Goal: Information Seeking & Learning: Check status

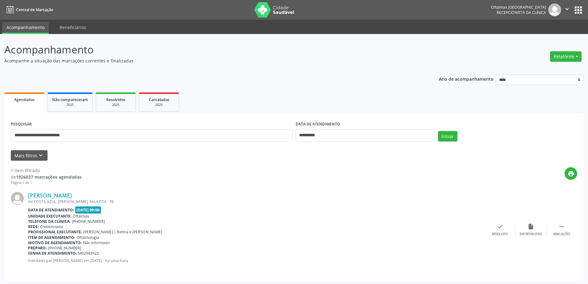
click at [114, 236] on div "Item de agendamento: Oftalmologia" at bounding box center [256, 237] width 457 height 5
click at [104, 232] on span "[PERSON_NAME] | Retina e [PERSON_NAME]" at bounding box center [122, 231] width 79 height 5
click at [177, 261] on p "Solicitado por [PERSON_NAME] em [DATE] - há uma hora" at bounding box center [256, 260] width 457 height 5
click at [77, 253] on div "Senha de atendimento: M02943922" at bounding box center [256, 252] width 457 height 5
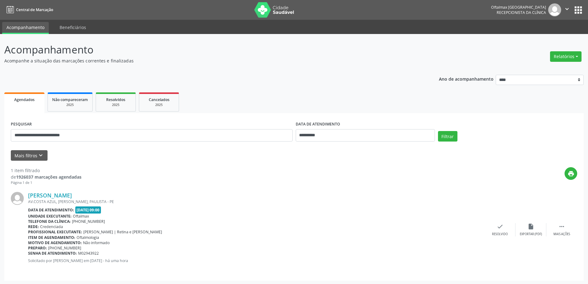
click at [76, 249] on span "[PHONE_NUMBER]" at bounding box center [64, 247] width 33 height 5
click at [76, 244] on b "Motivo de agendamento:" at bounding box center [55, 242] width 54 height 5
click at [77, 239] on span "Oftalmologia" at bounding box center [88, 237] width 23 height 5
click at [79, 233] on b "Profissional executante:" at bounding box center [55, 231] width 54 height 5
click at [64, 222] on b "Telefone da clínica:" at bounding box center [49, 221] width 43 height 5
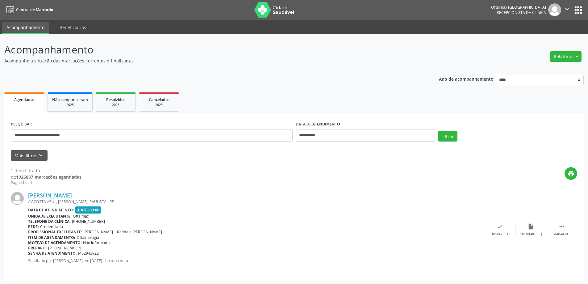
click at [65, 216] on b "Unidade executante:" at bounding box center [50, 215] width 44 height 5
click at [66, 209] on b "Data de atendimento:" at bounding box center [51, 209] width 46 height 5
